Goal: Task Accomplishment & Management: Complete application form

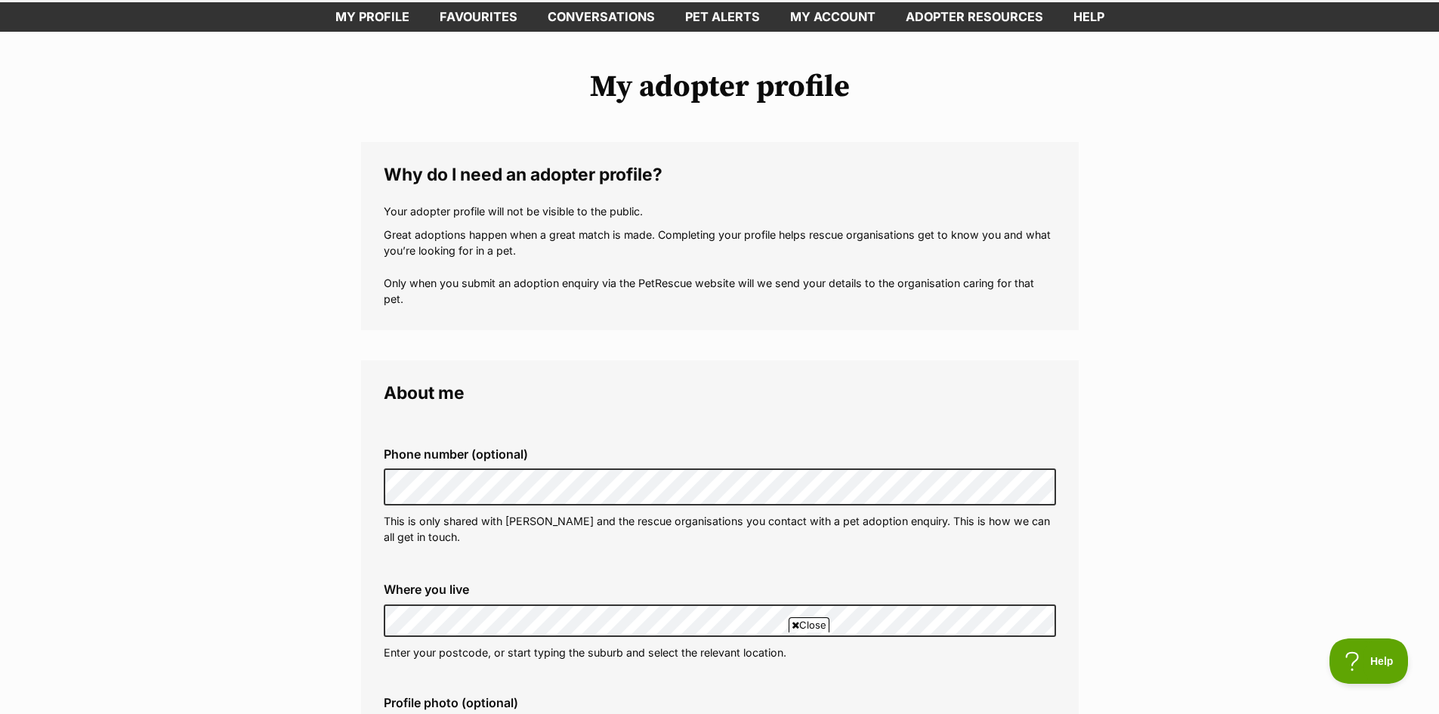
click at [683, 443] on div "Phone number (optional) This is only shared with PetRescue and the rescue organ…" at bounding box center [720, 496] width 696 height 122
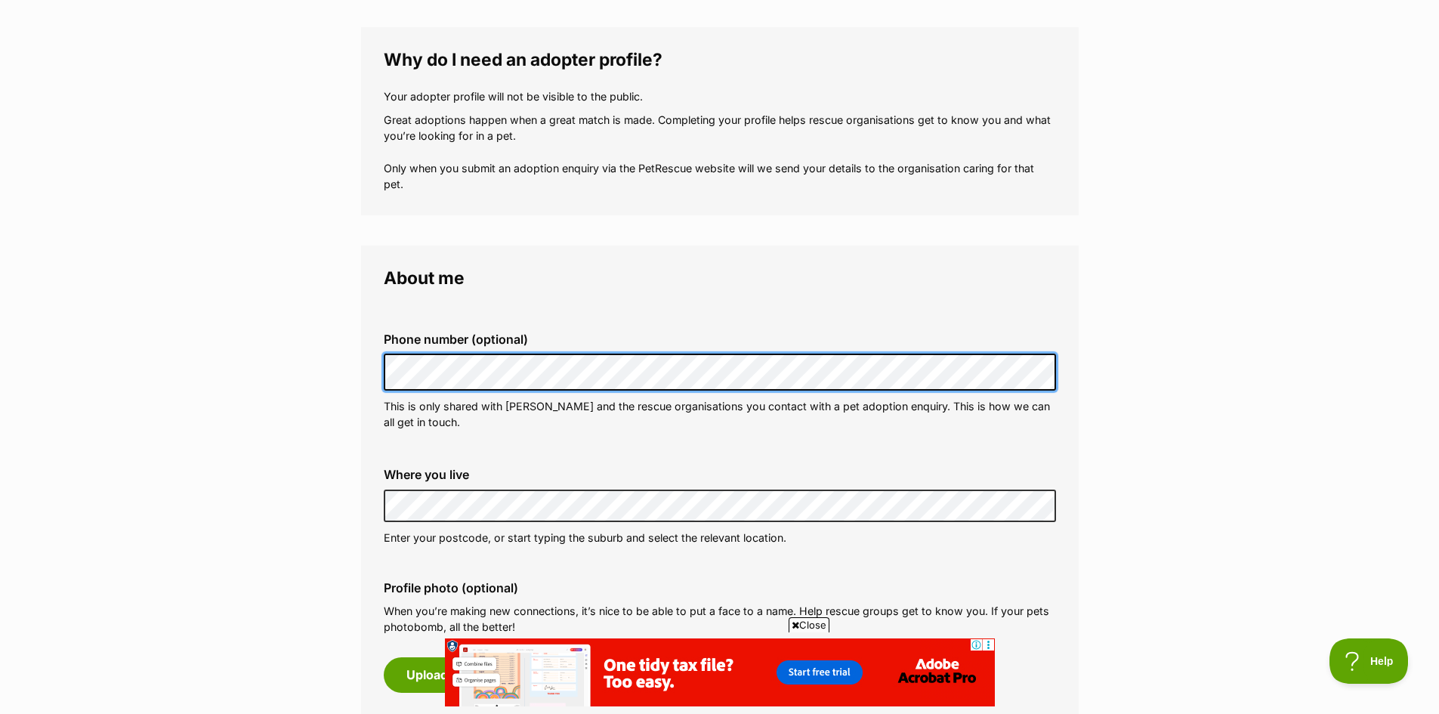
scroll to position [151, 0]
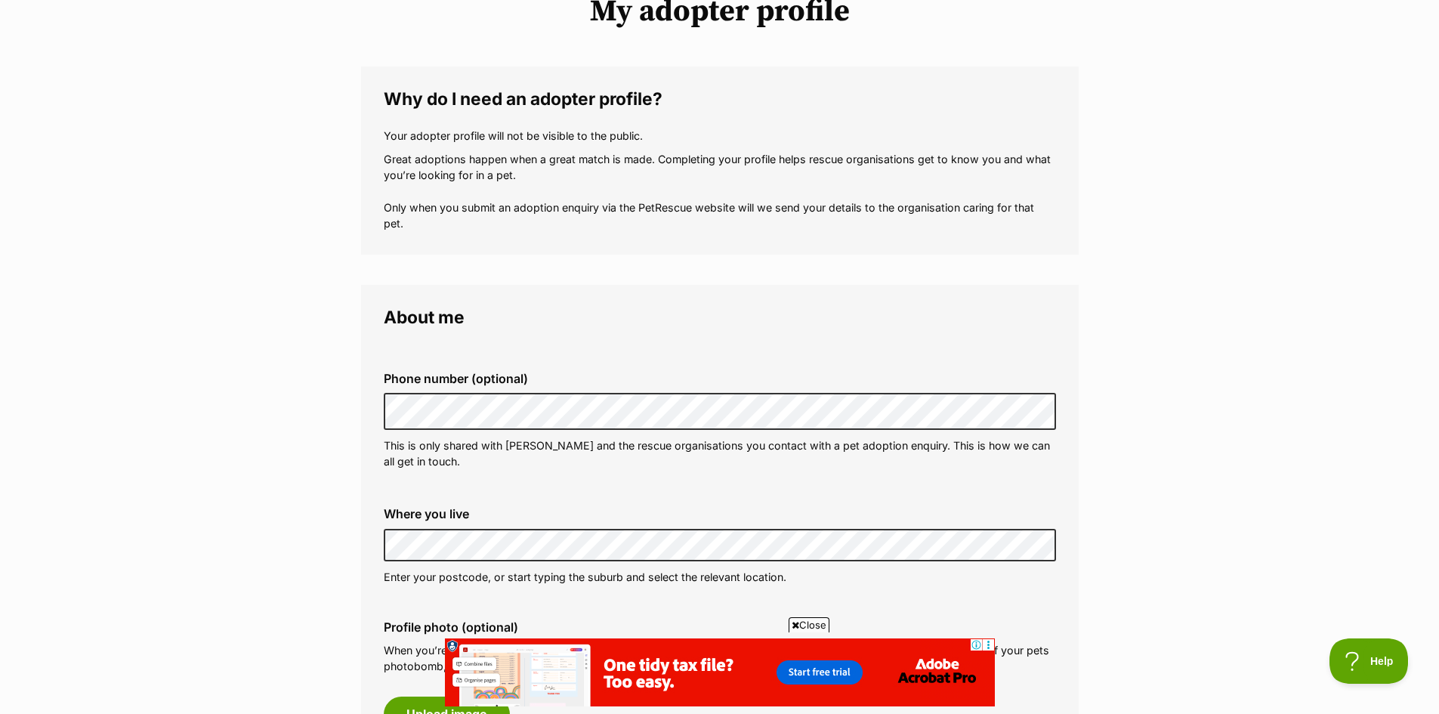
drag, startPoint x: 409, startPoint y: 509, endPoint x: 413, endPoint y: 522, distance: 13.6
click at [409, 511] on label "Where you live" at bounding box center [720, 514] width 672 height 14
click at [418, 523] on div "Where you live Address line 1 (optional) Address line 2 (optional) Suburb (opti…" at bounding box center [720, 546] width 696 height 102
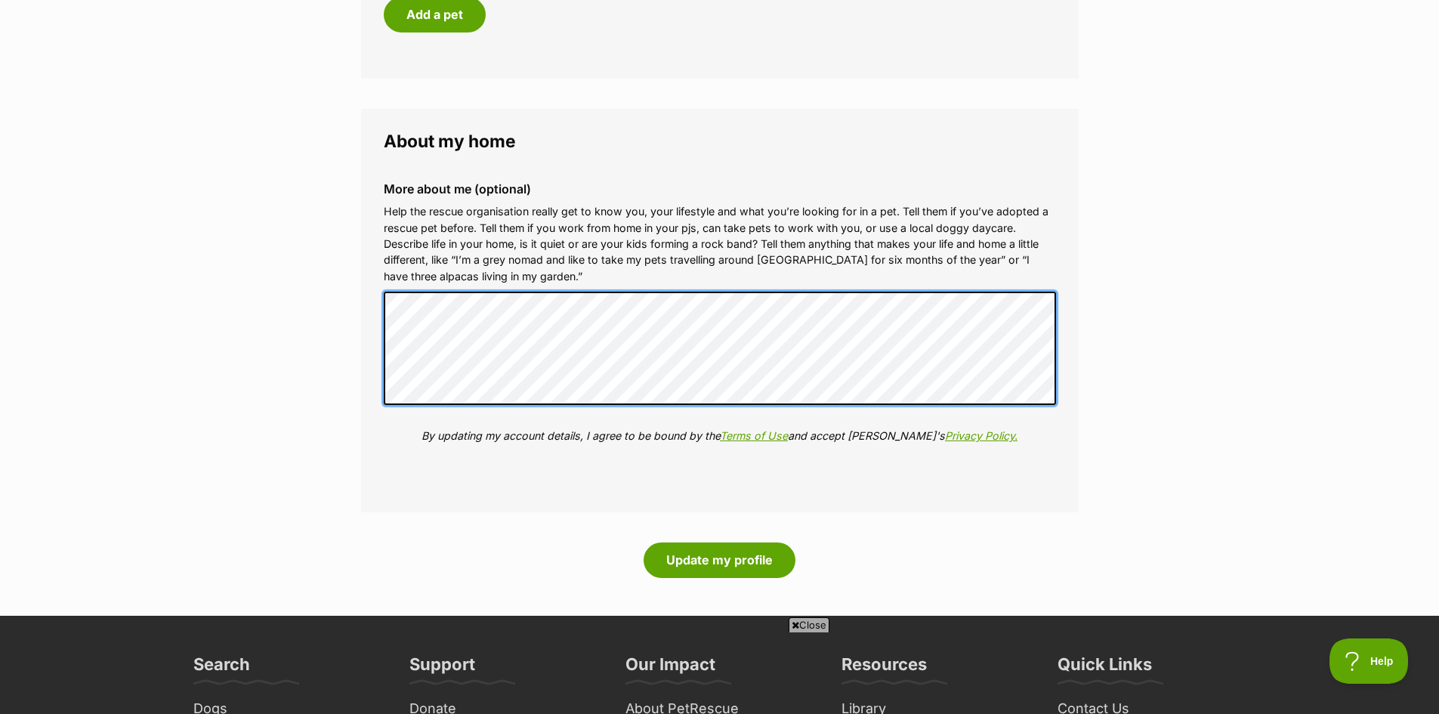
scroll to position [0, 0]
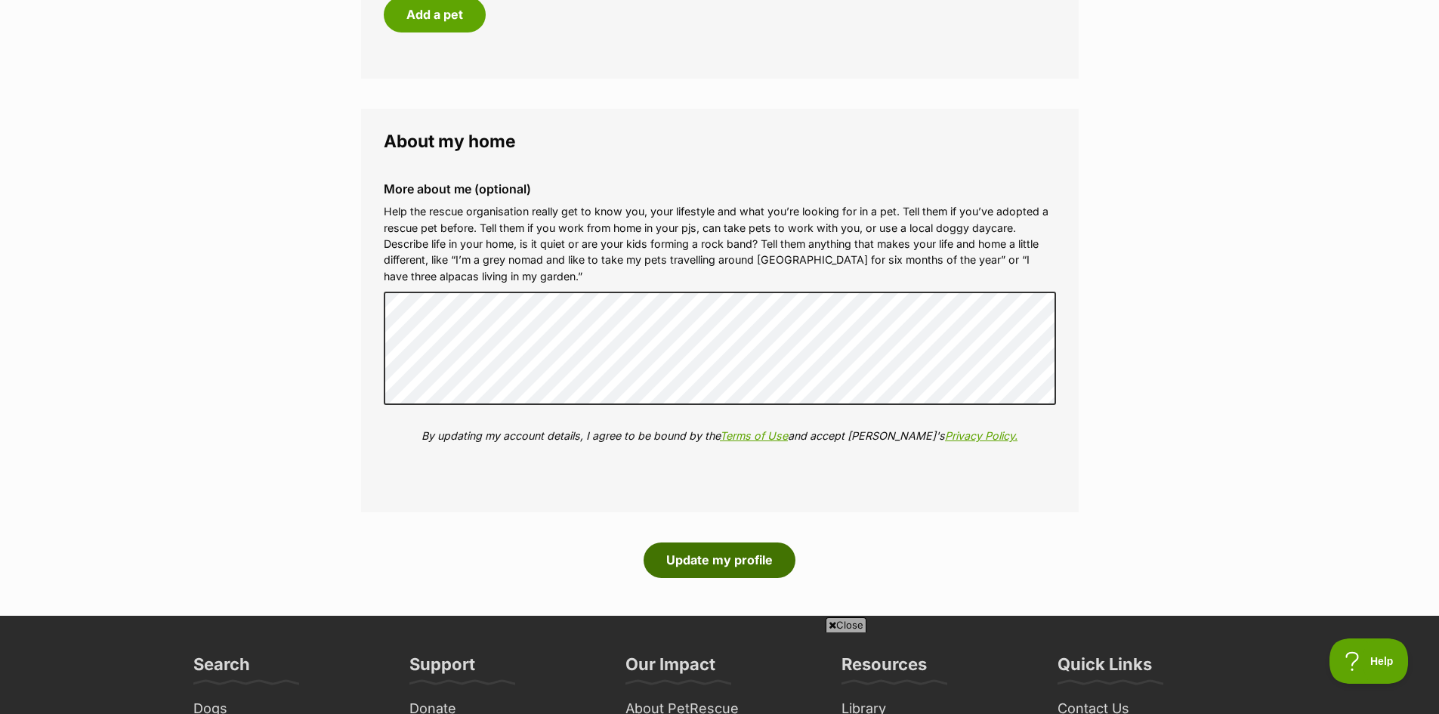
click at [739, 556] on button "Update my profile" at bounding box center [719, 559] width 152 height 35
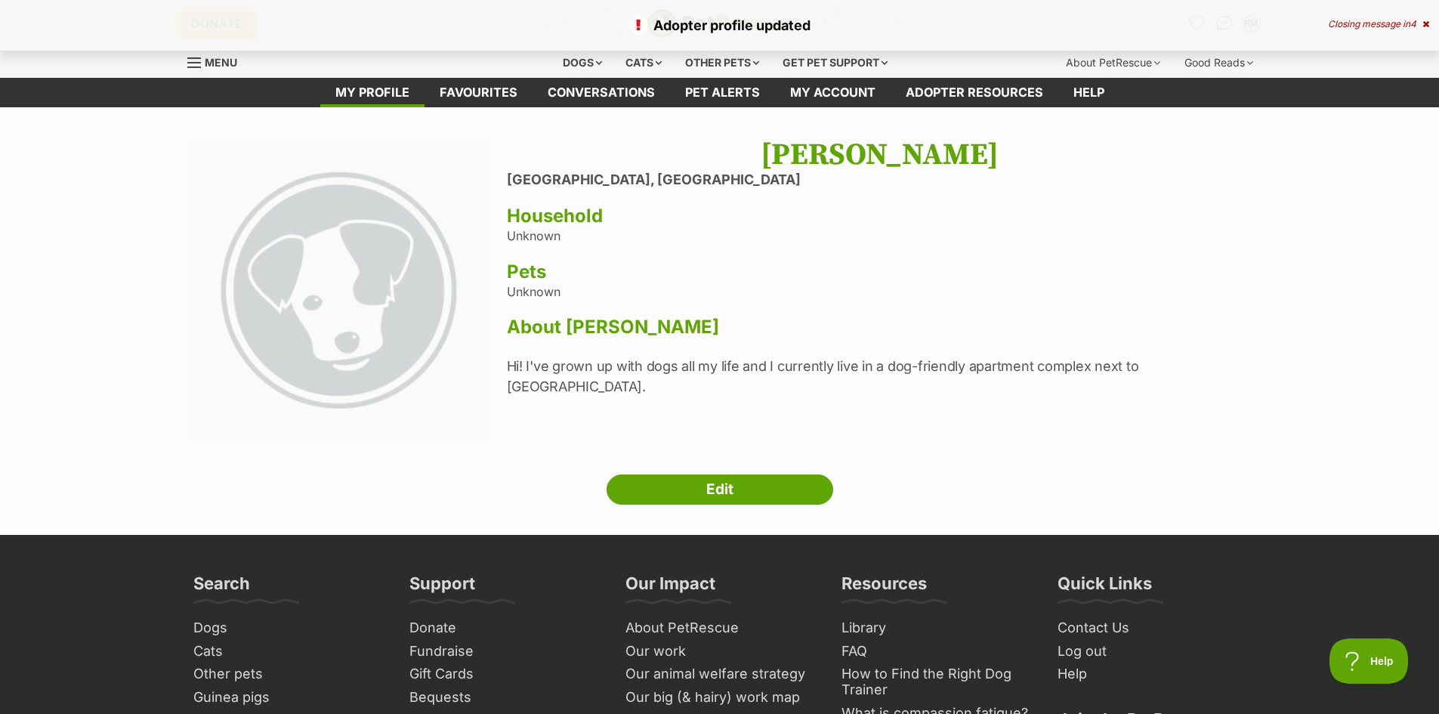
click at [938, 386] on div "Rian McIlduff West Perth, Western Australia Household Unknown Pets Unknown Abou…" at bounding box center [879, 290] width 745 height 307
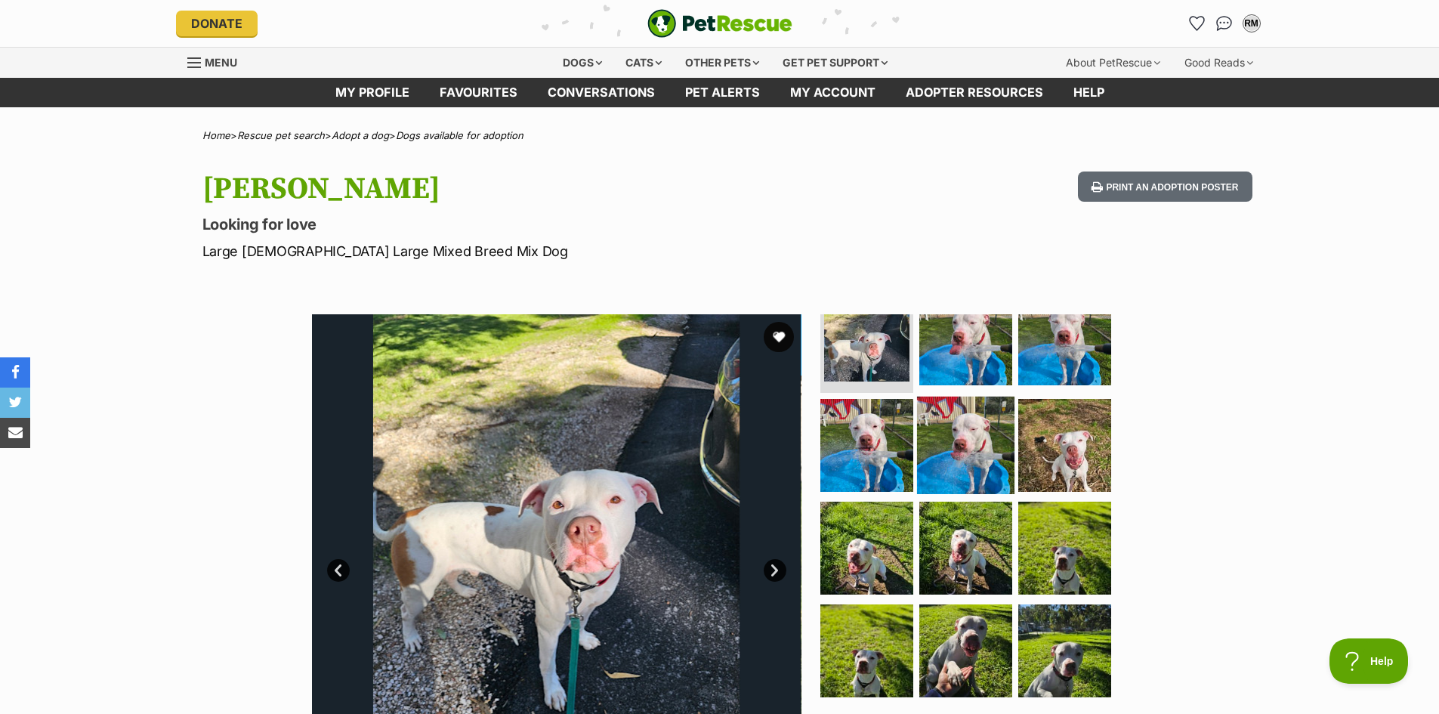
click at [973, 433] on img at bounding box center [965, 444] width 97 height 97
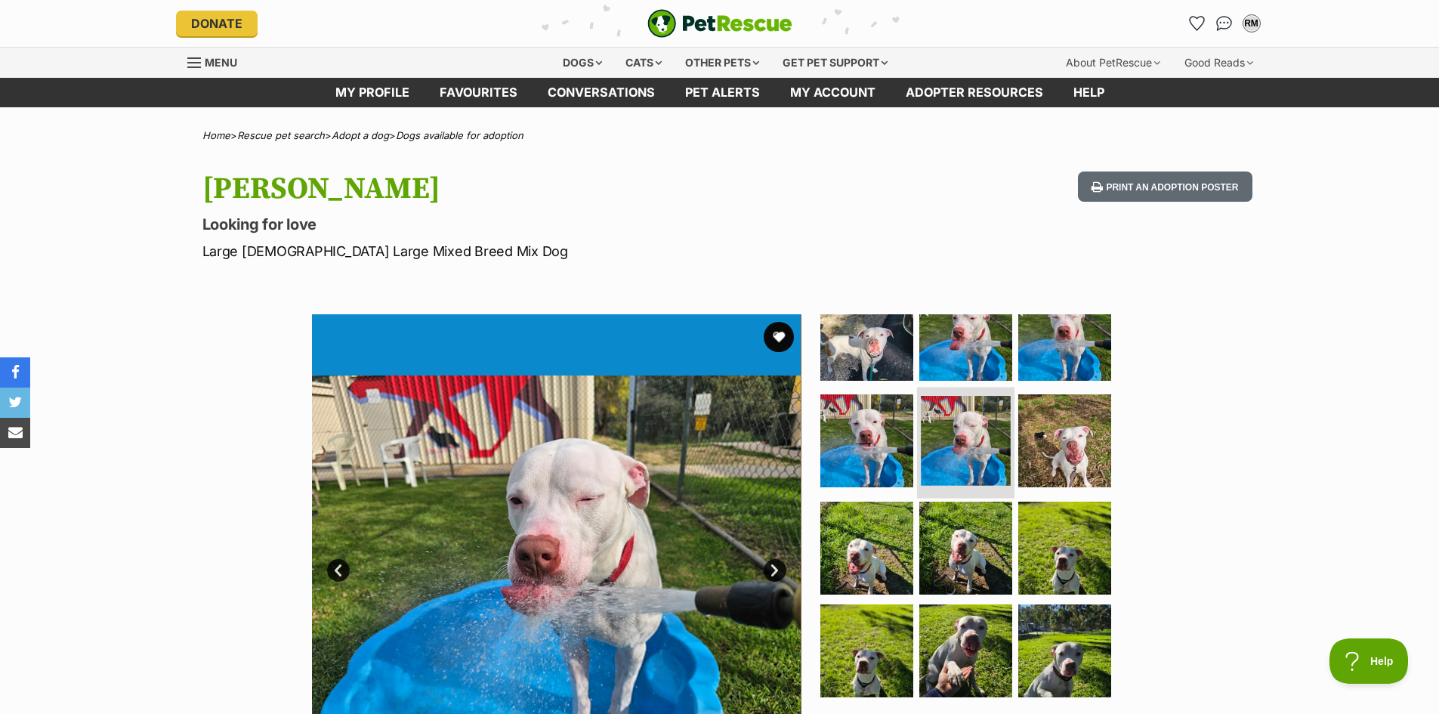
click at [975, 490] on li at bounding box center [965, 442] width 97 height 111
click at [971, 504] on img at bounding box center [965, 547] width 97 height 97
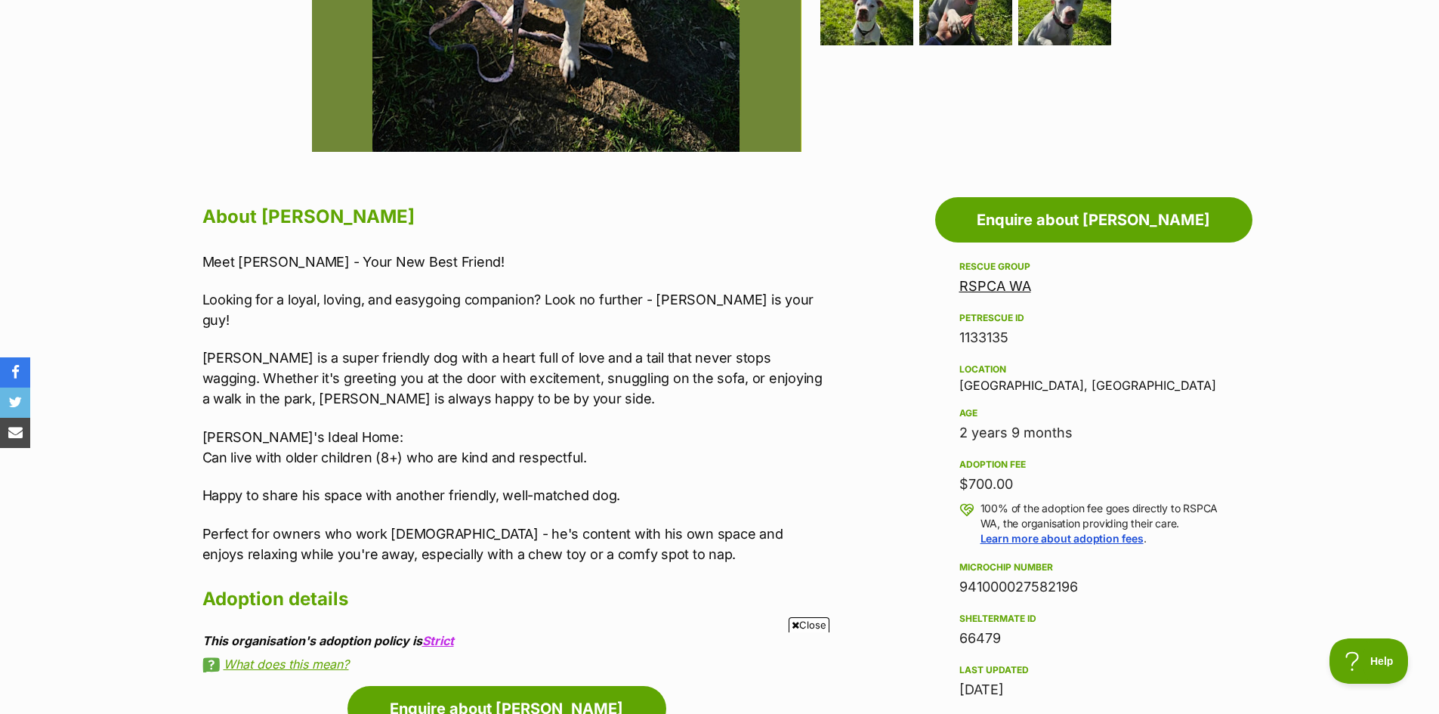
scroll to position [680, 0]
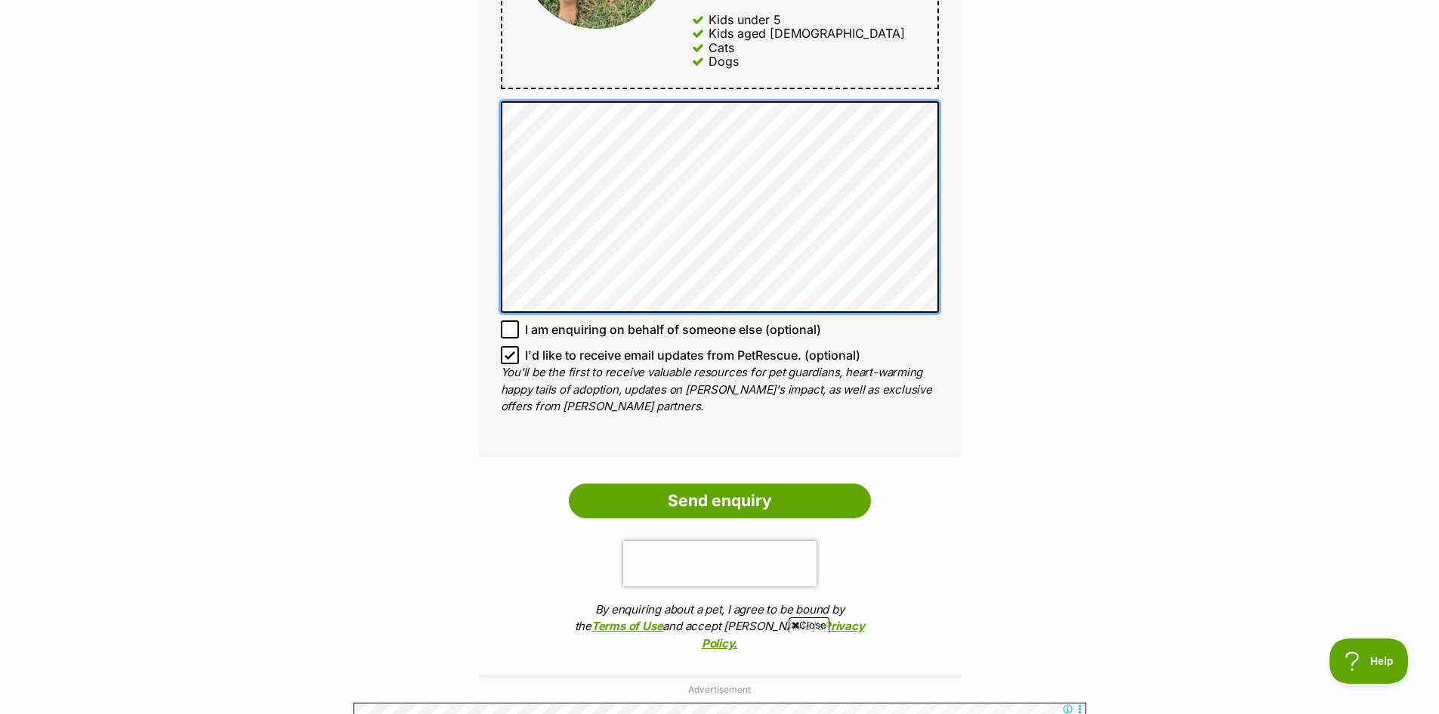
scroll to position [906, 0]
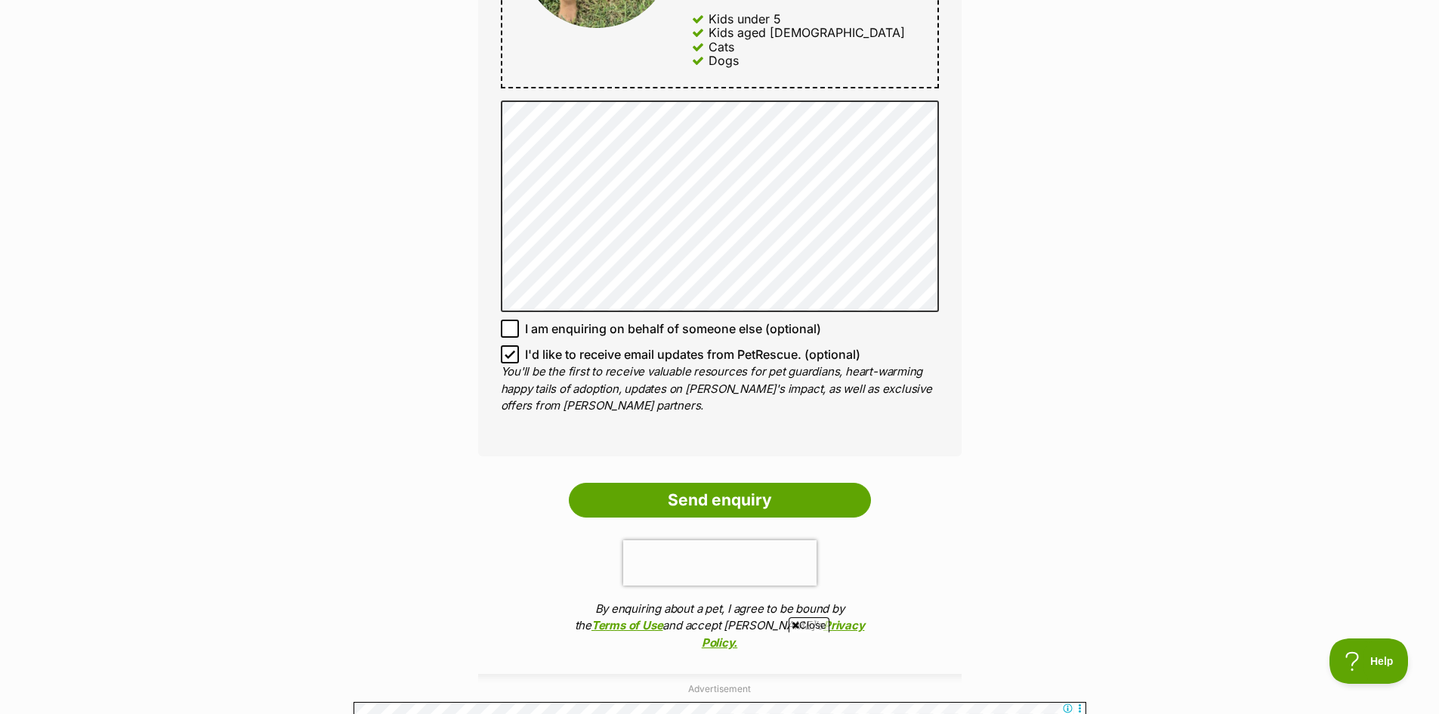
click at [511, 349] on icon at bounding box center [509, 354] width 11 height 11
click at [511, 345] on input "I'd like to receive email updates from PetRescue. (optional)" at bounding box center [510, 354] width 18 height 18
checkbox input "false"
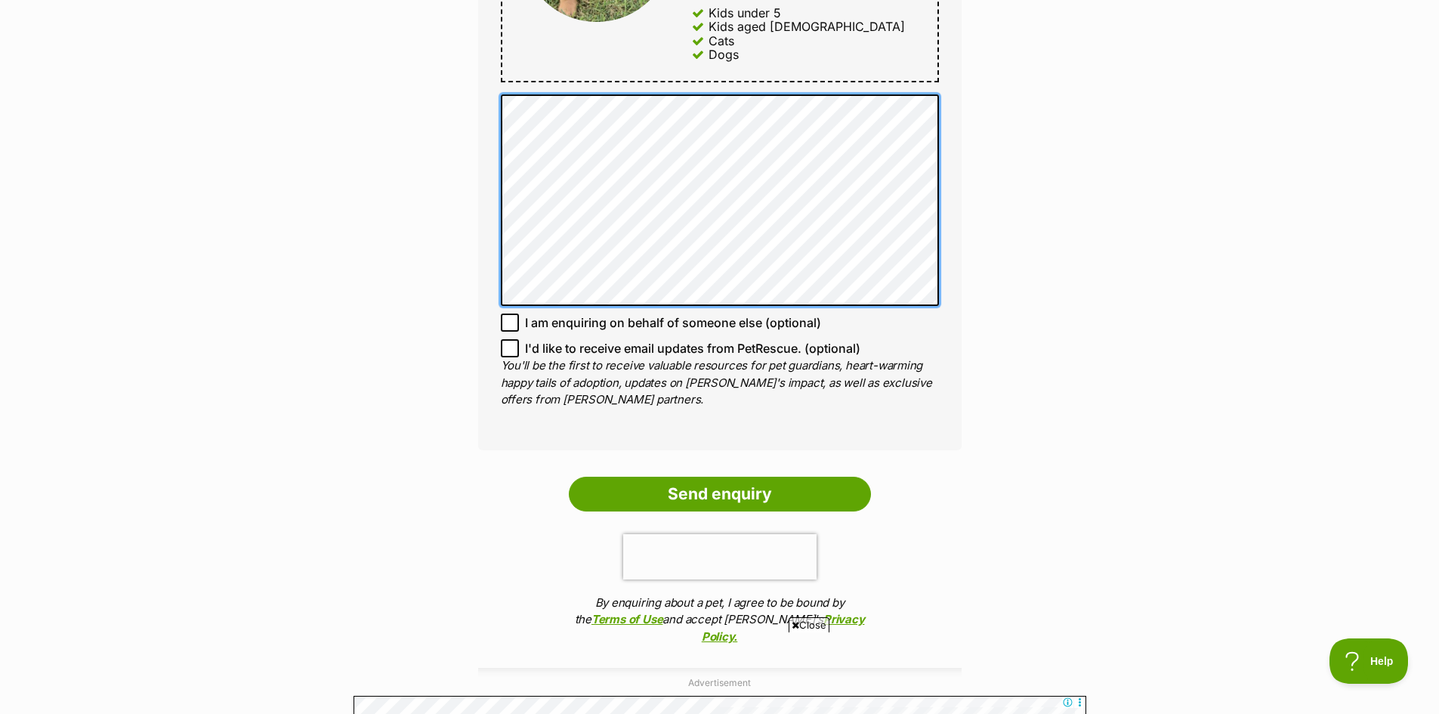
scroll to position [982, 0]
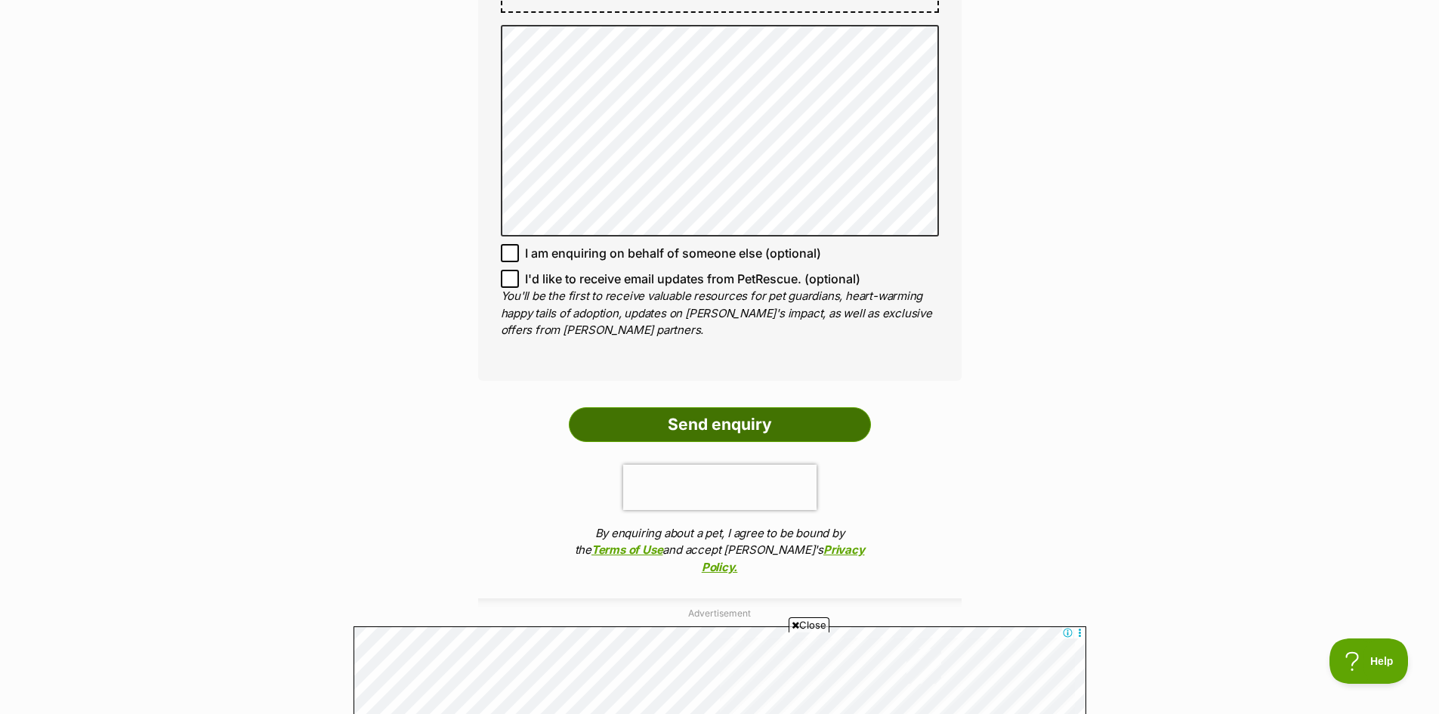
click at [852, 418] on input "Send enquiry" at bounding box center [720, 424] width 302 height 35
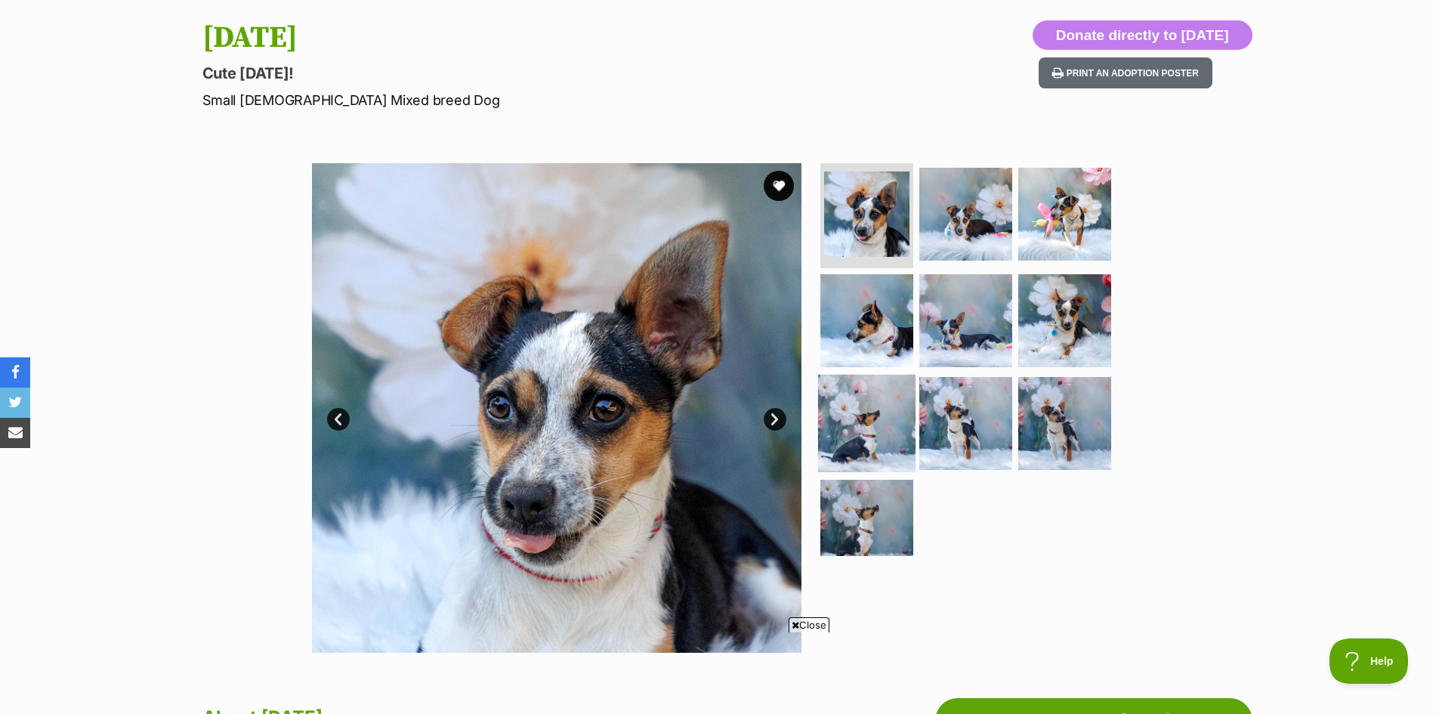
click at [882, 403] on img at bounding box center [866, 423] width 97 height 97
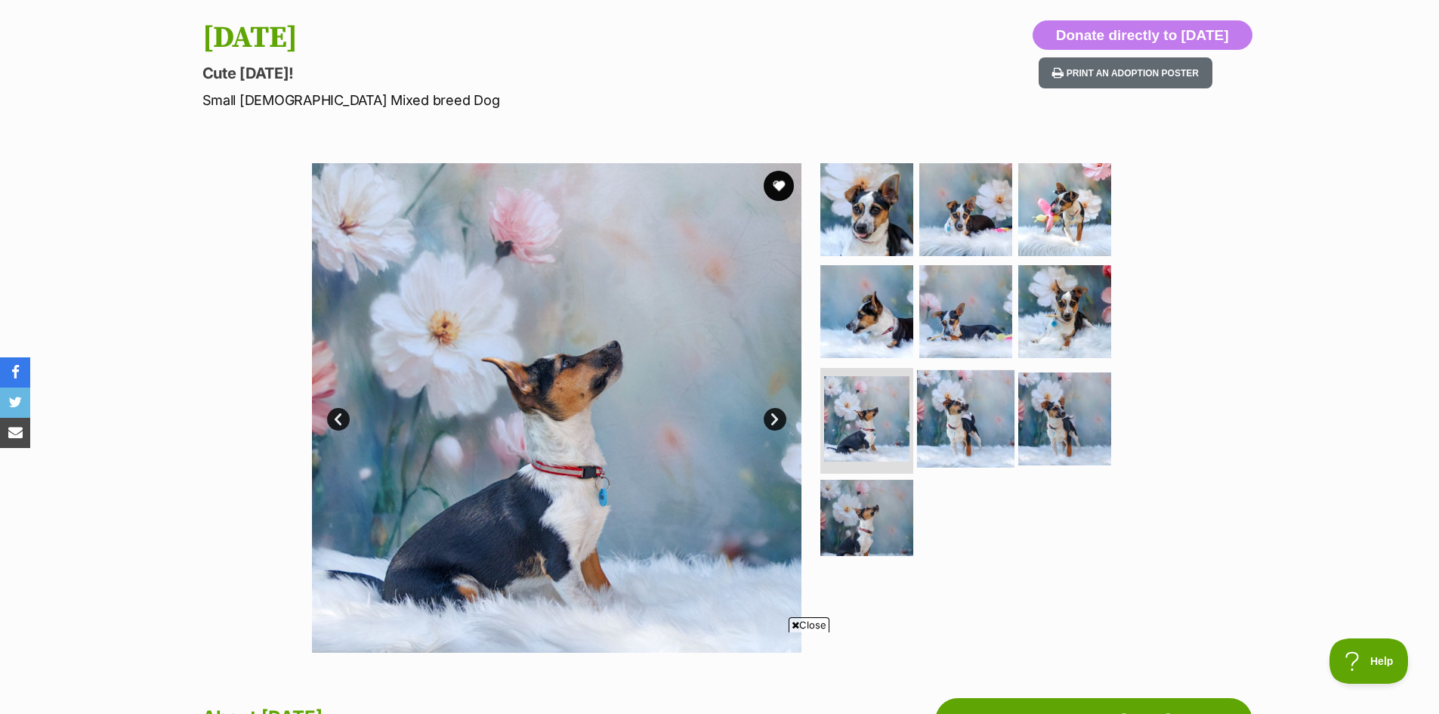
click at [992, 413] on img at bounding box center [965, 418] width 97 height 97
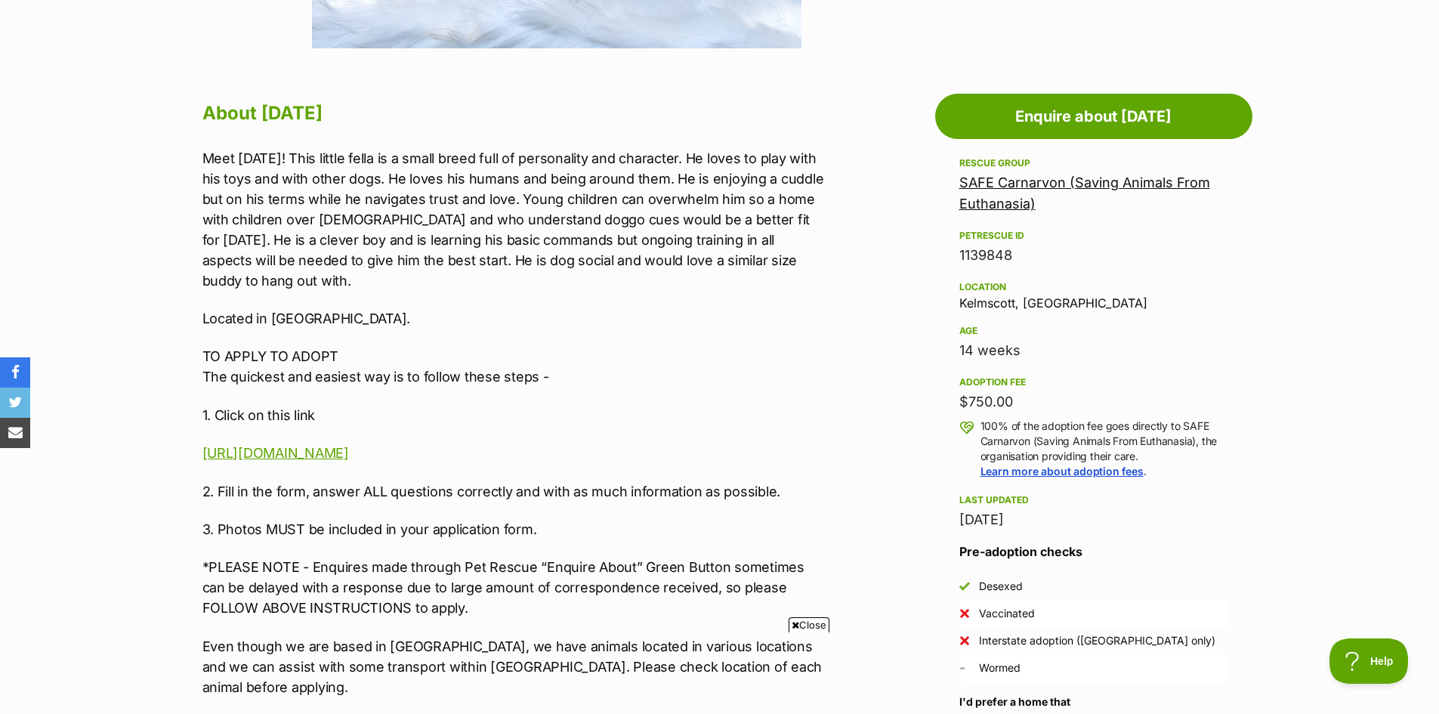
scroll to position [831, 0]
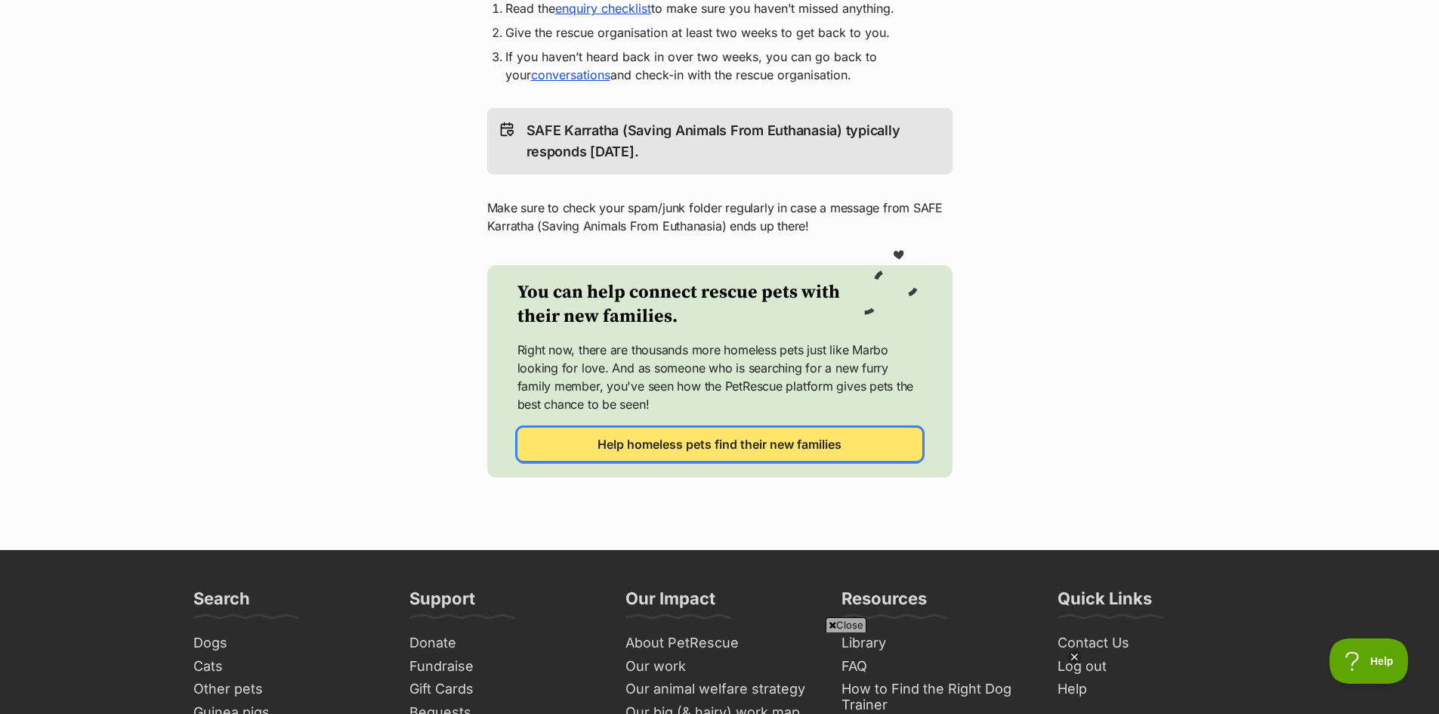
click at [832, 457] on link "Help homeless pets find their new families" at bounding box center [719, 443] width 405 height 33
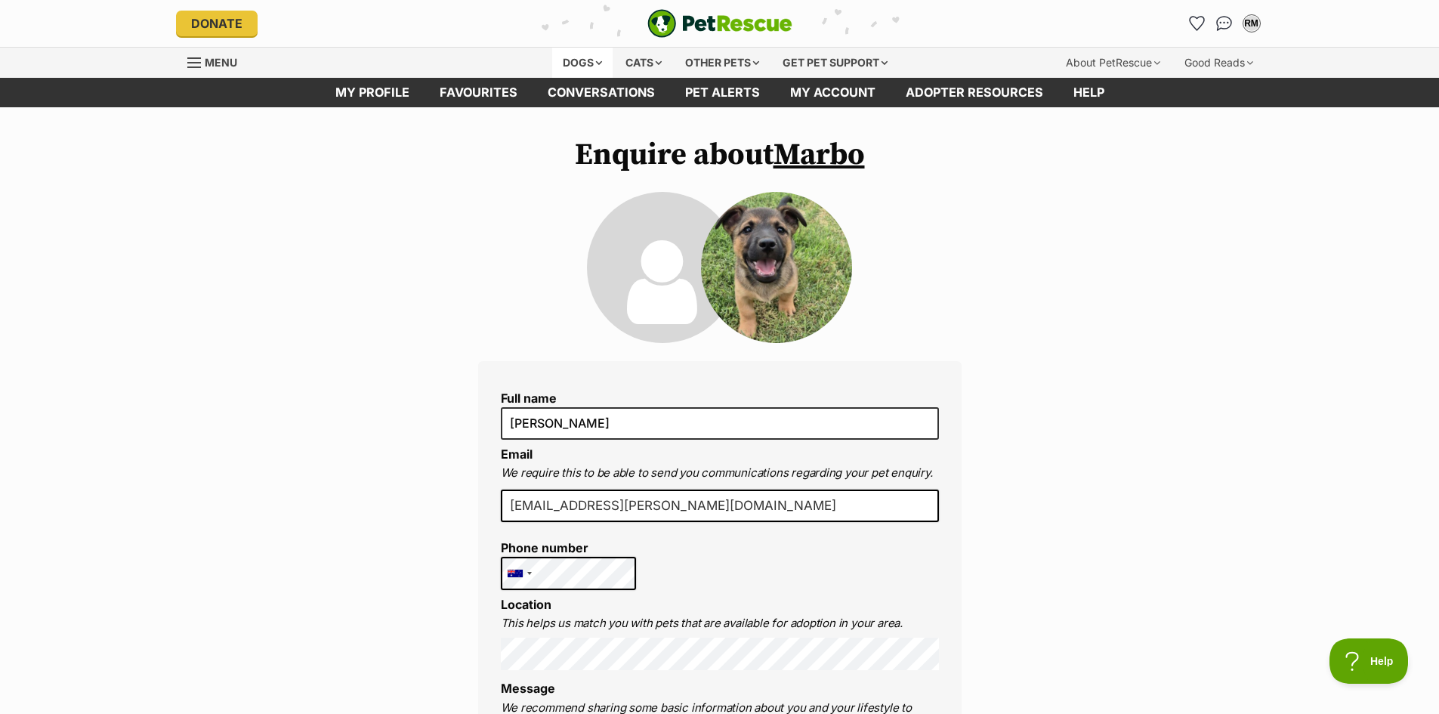
click at [592, 62] on div "Dogs" at bounding box center [582, 63] width 60 height 30
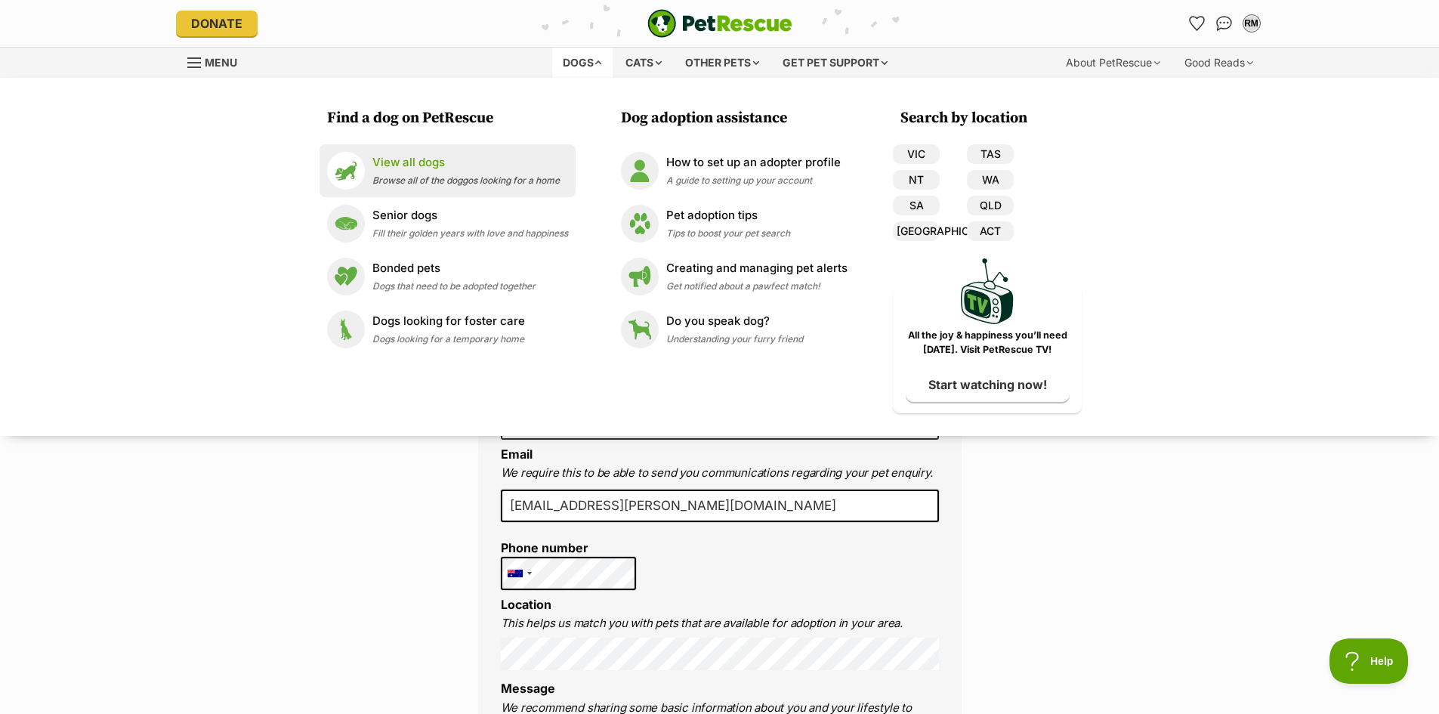
click at [446, 165] on p "View all dogs" at bounding box center [465, 162] width 187 height 17
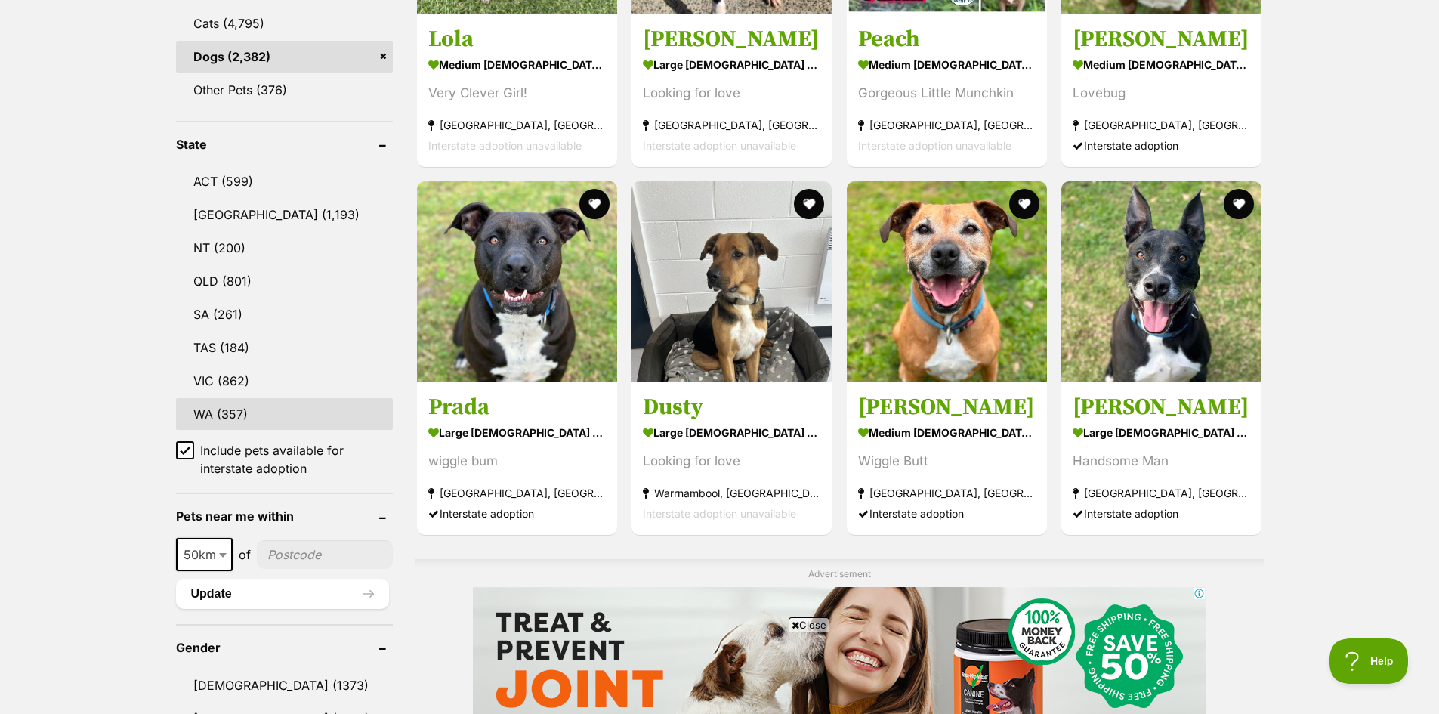
click at [217, 414] on link "WA (357)" at bounding box center [284, 414] width 217 height 32
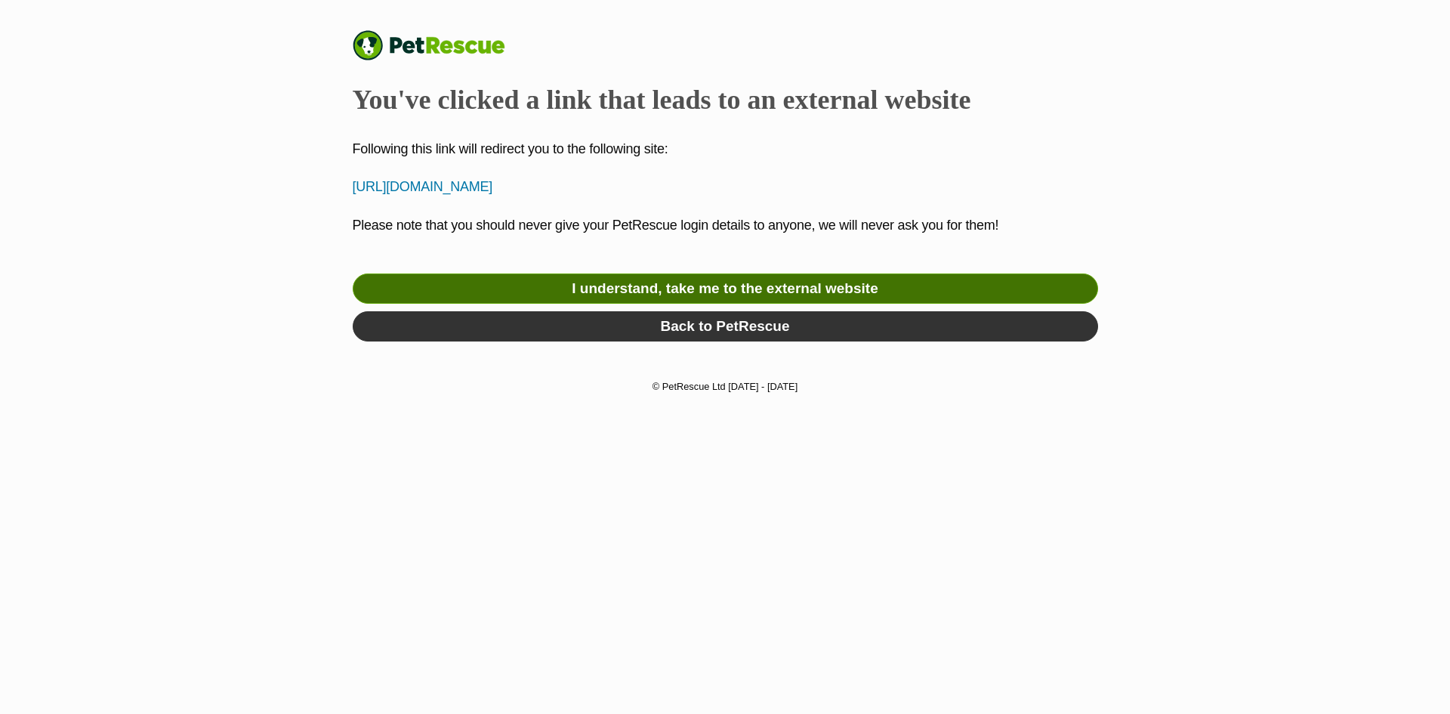
click at [745, 293] on link "I understand, take me to the external website" at bounding box center [725, 288] width 745 height 30
